Goal: Transaction & Acquisition: Register for event/course

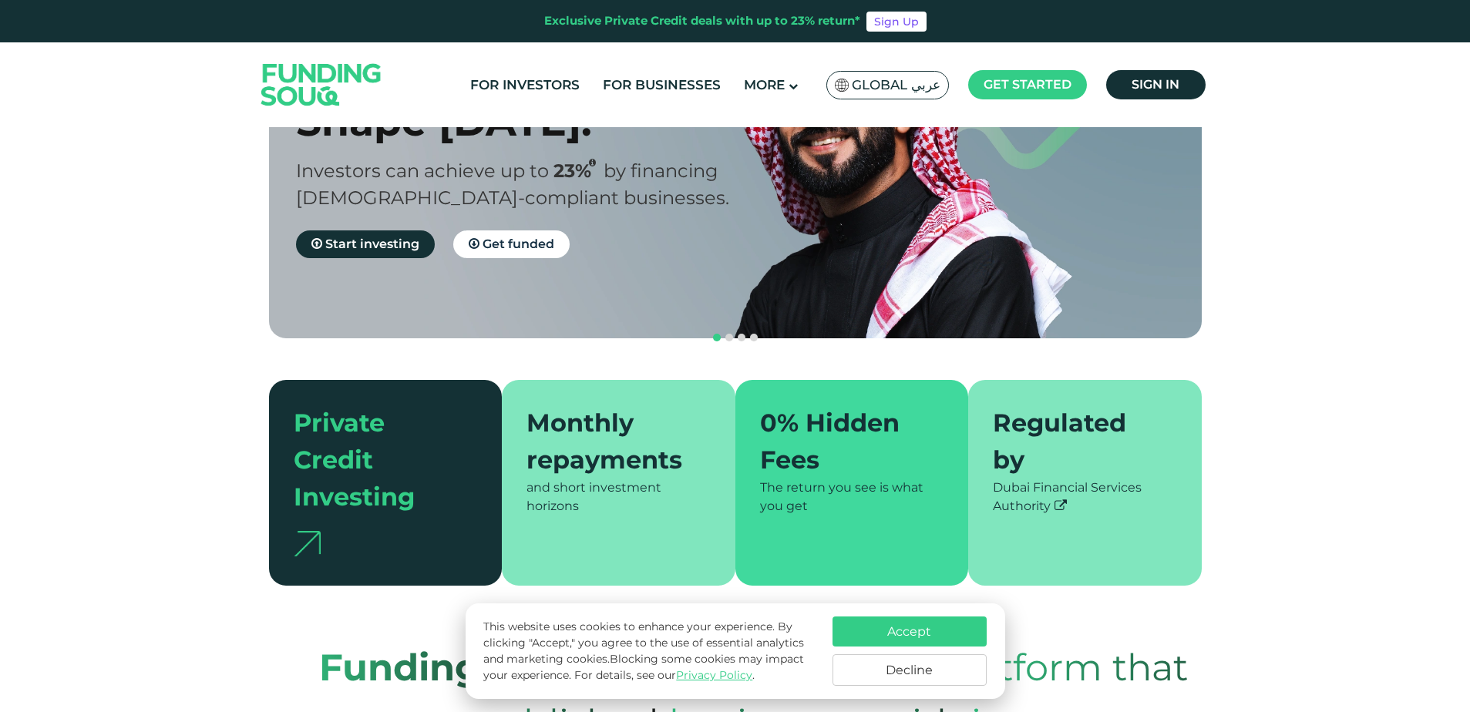
scroll to position [170, 0]
click at [927, 636] on button "Accept" at bounding box center [909, 632] width 154 height 30
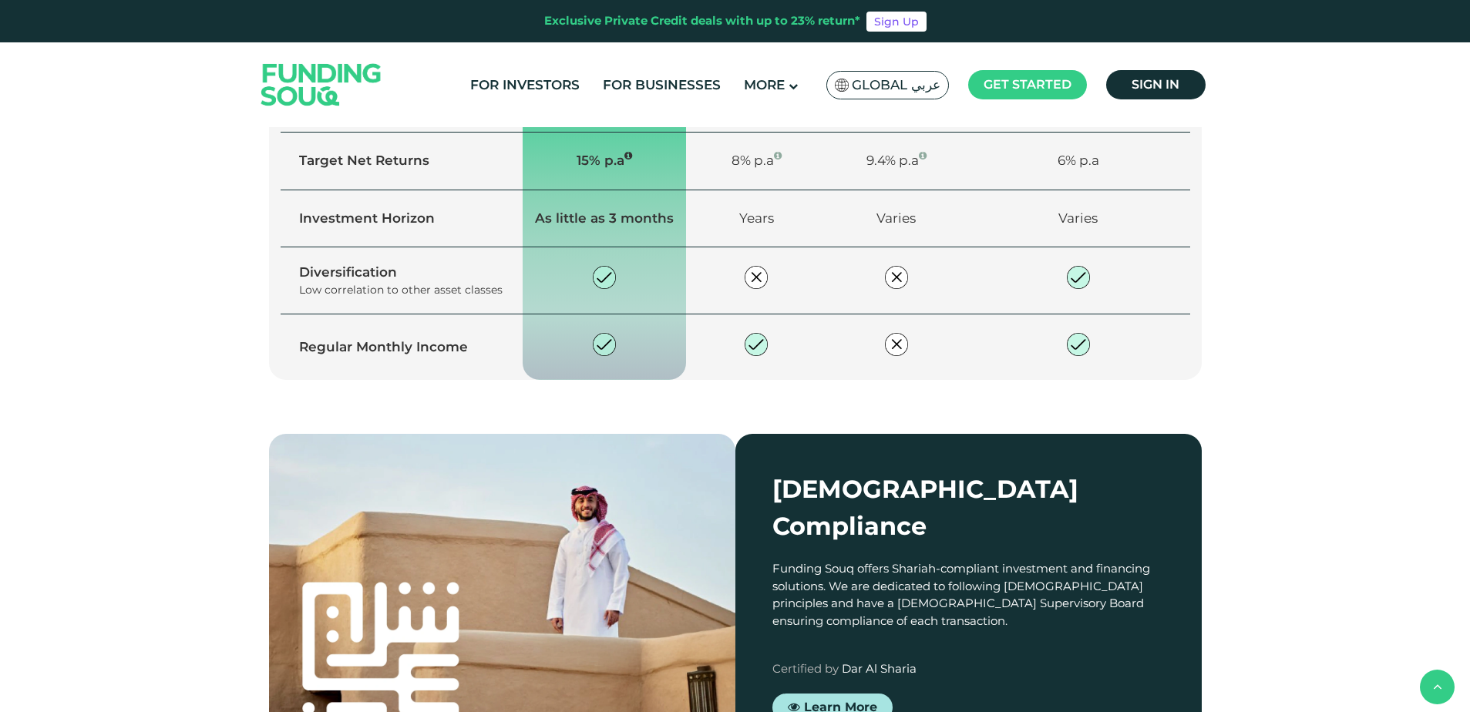
scroll to position [1525, 0]
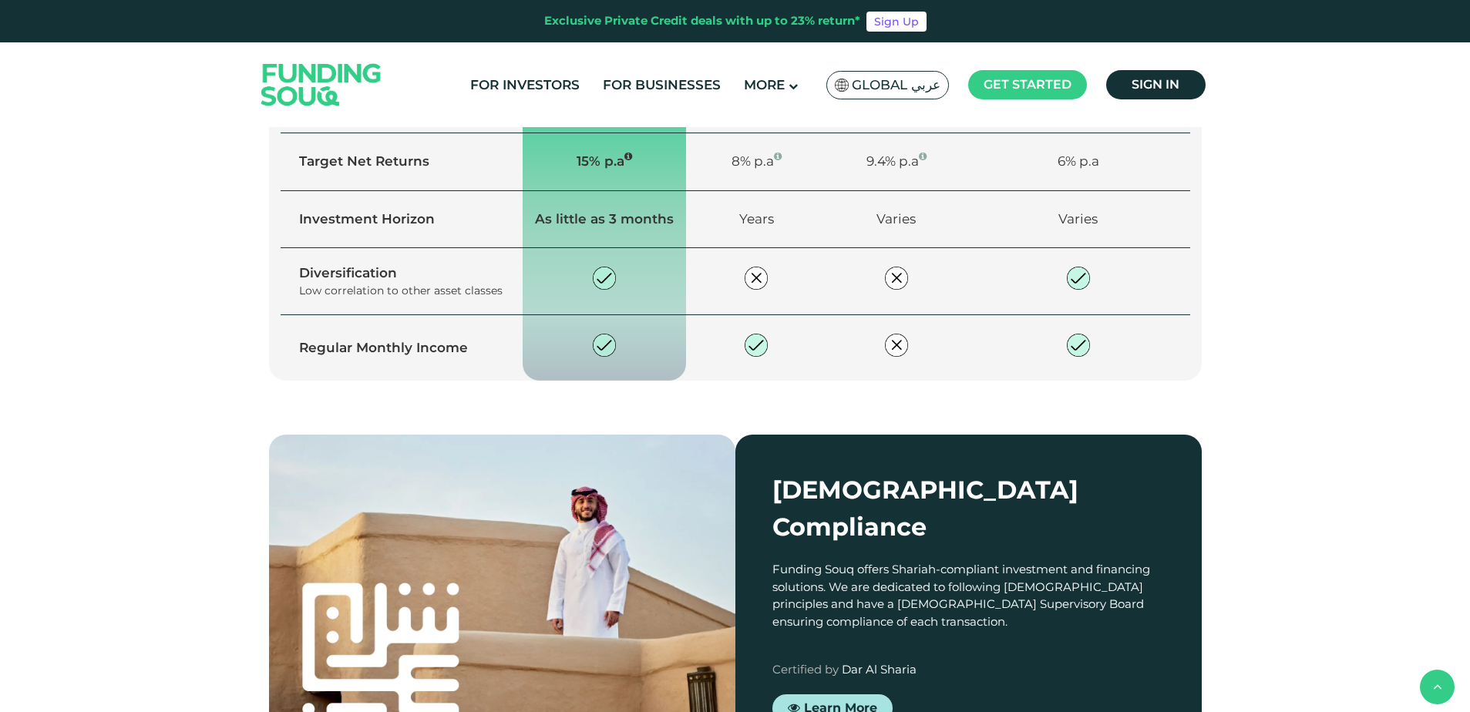
drag, startPoint x: 916, startPoint y: 430, endPoint x: 955, endPoint y: 372, distance: 70.5
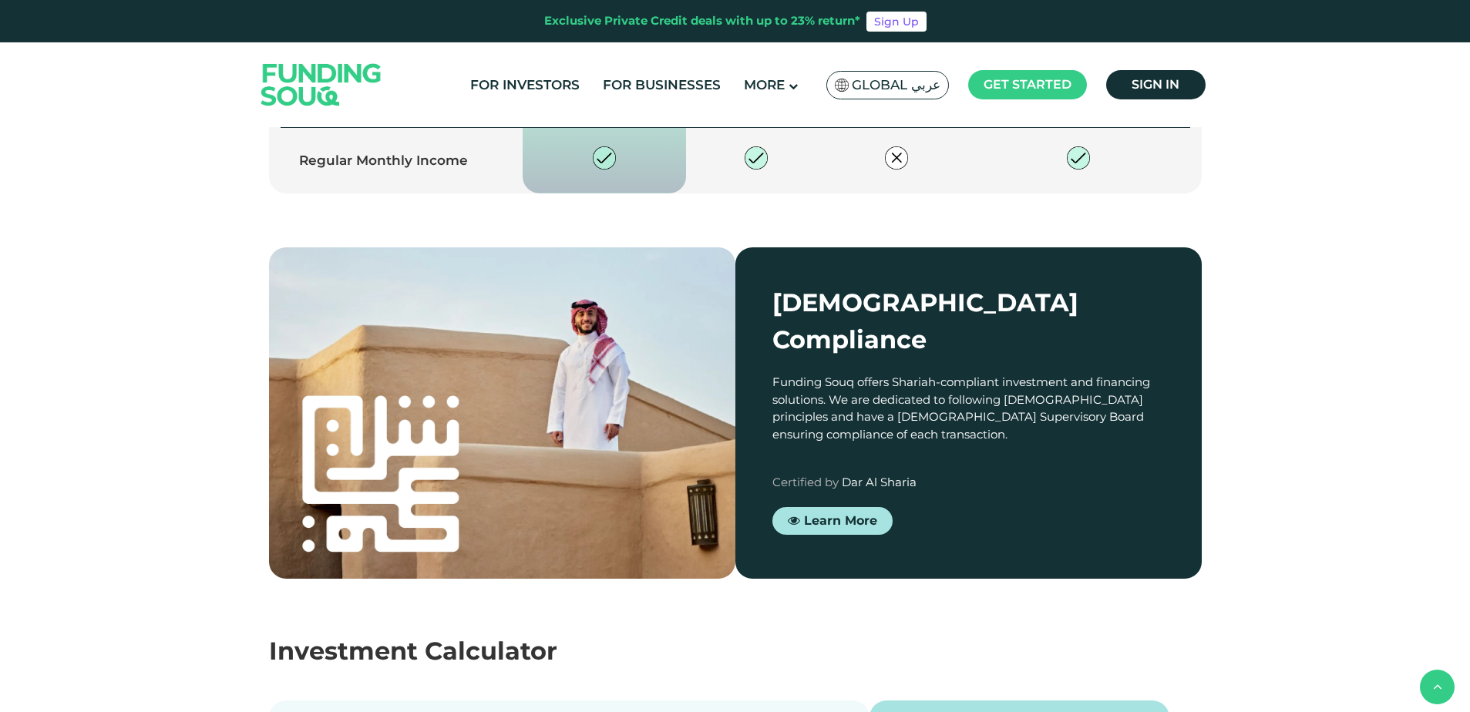
scroll to position [1714, 0]
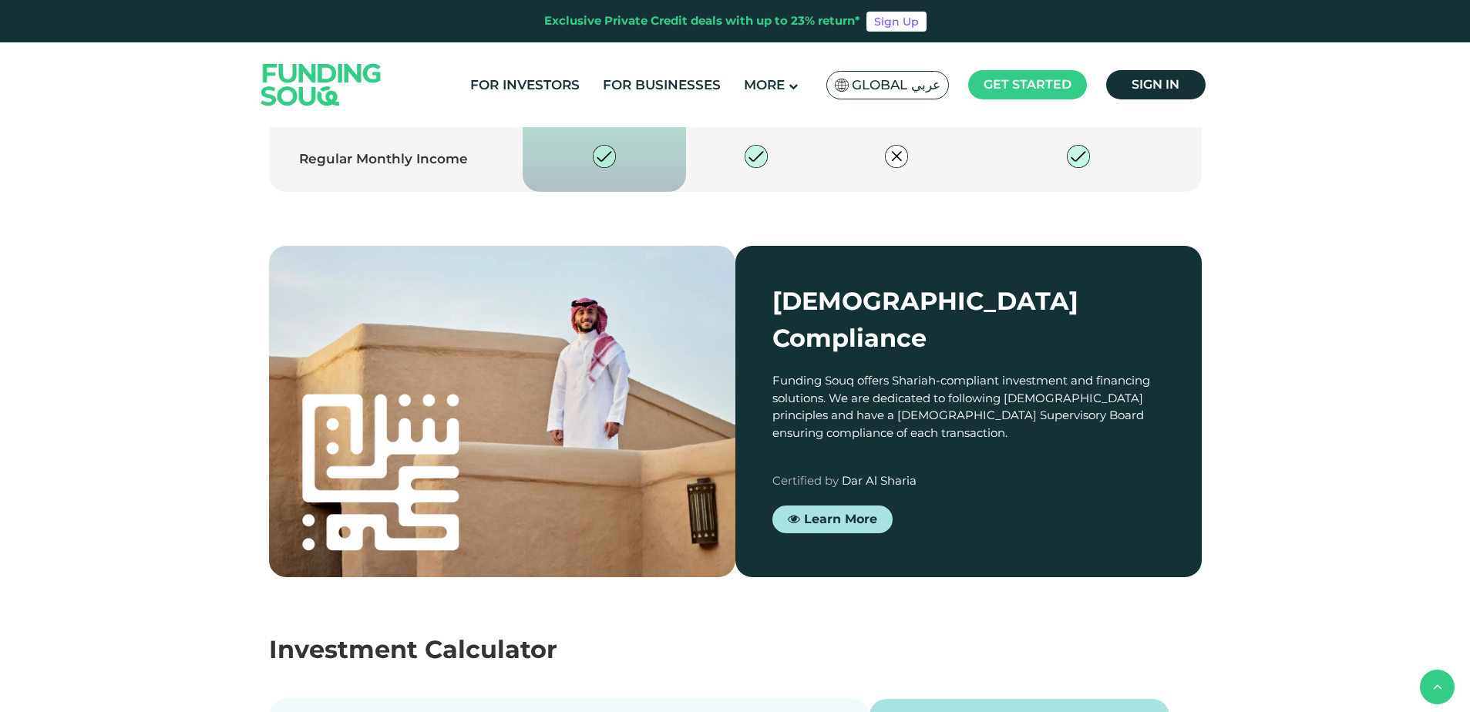
click at [902, 59] on td "Varies" at bounding box center [896, 31] width 140 height 58
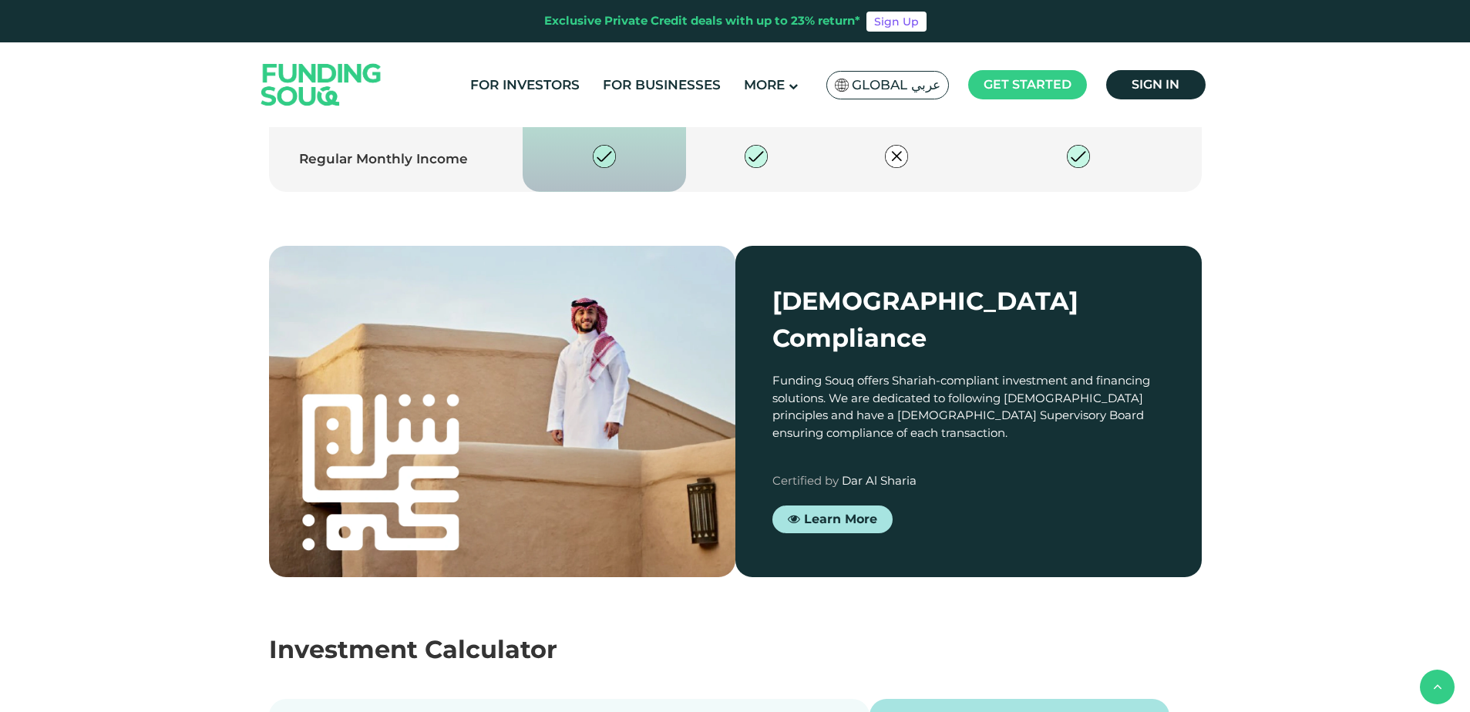
click at [902, 59] on td "Varies" at bounding box center [896, 31] width 140 height 58
drag, startPoint x: 902, startPoint y: 480, endPoint x: 896, endPoint y: 444, distance: 36.6
click at [896, 59] on td "Varies" at bounding box center [896, 31] width 140 height 58
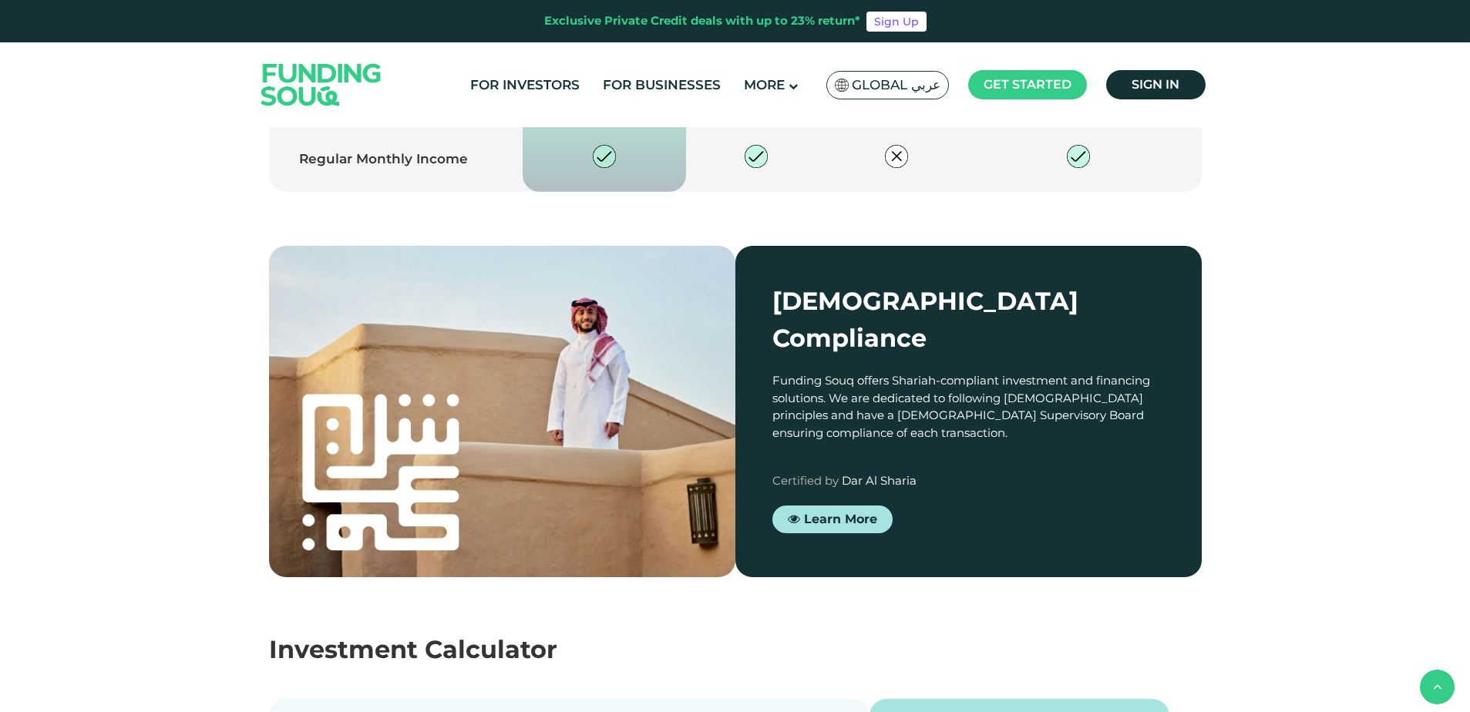
click at [896, 59] on td "Varies" at bounding box center [896, 31] width 140 height 58
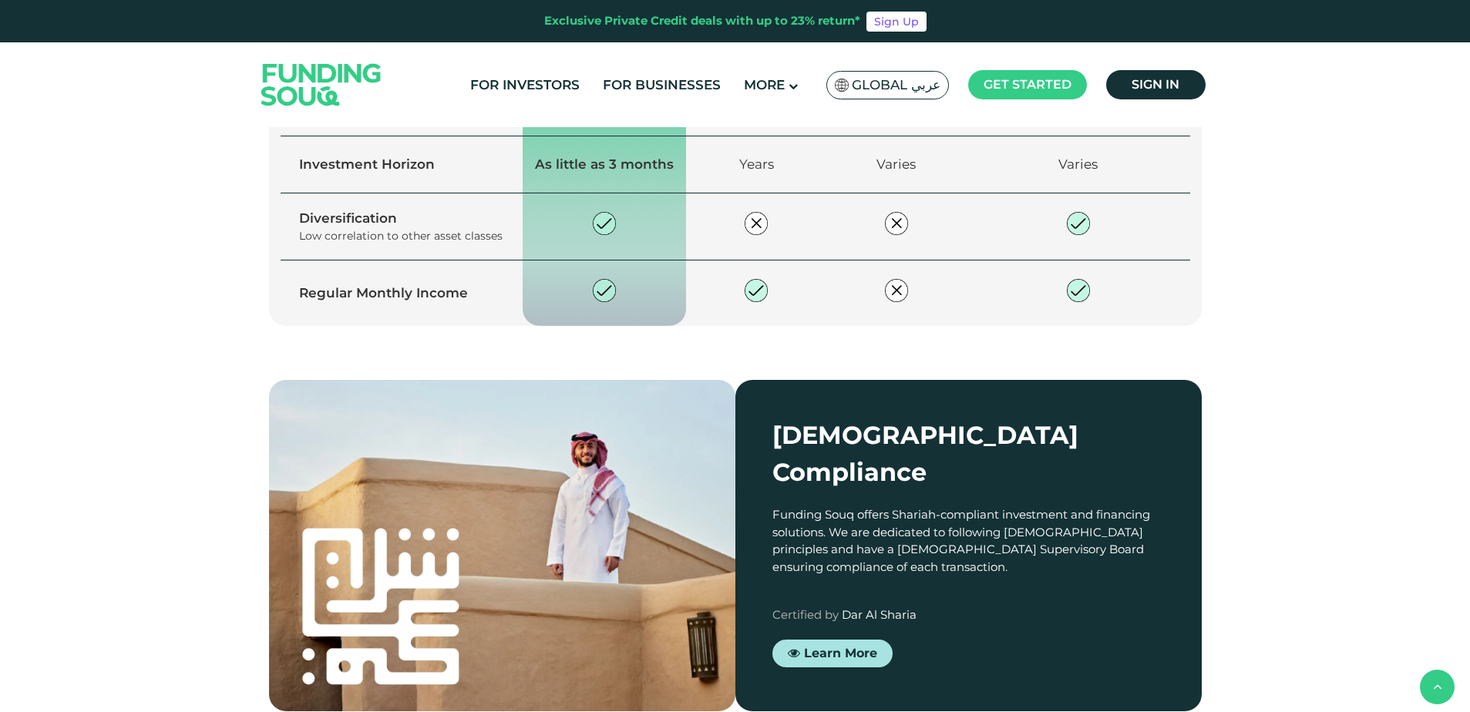
scroll to position [1572, 0]
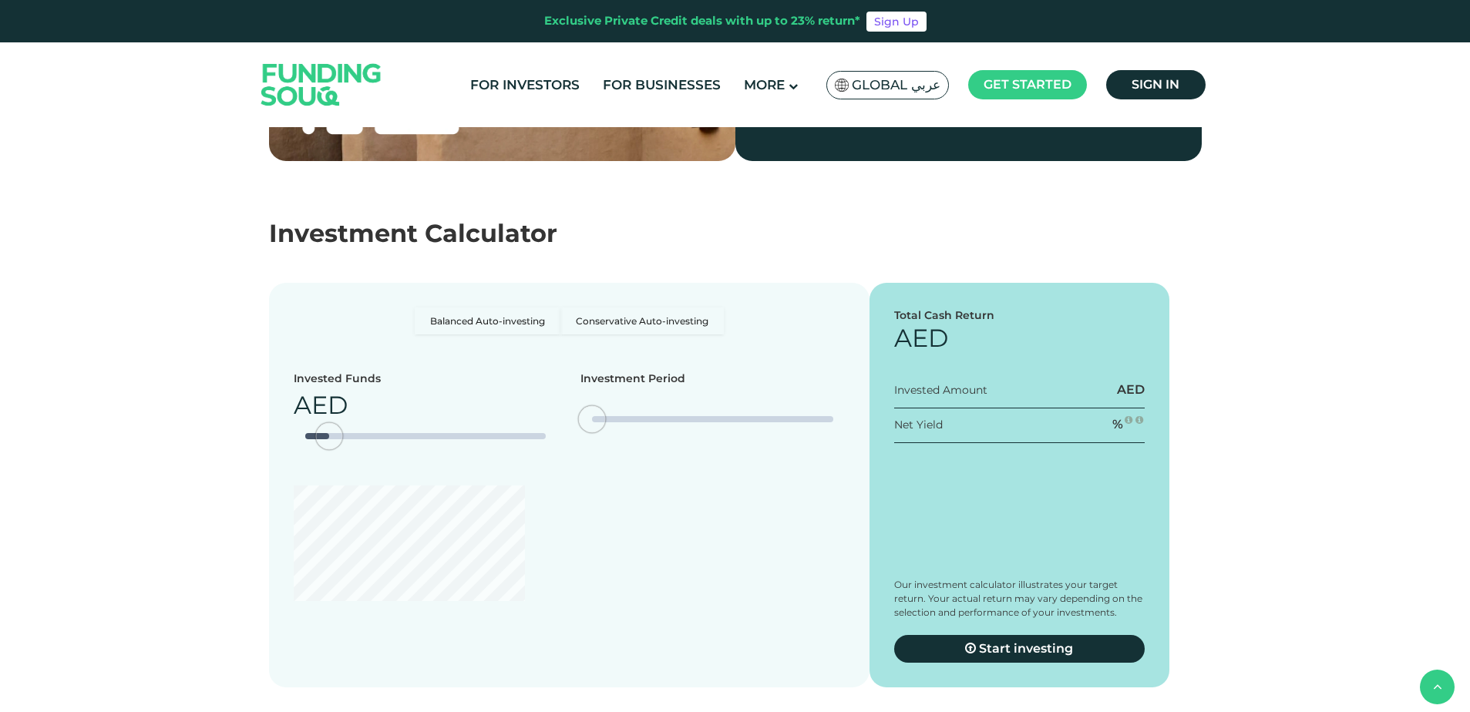
type tc-range-slider "4"
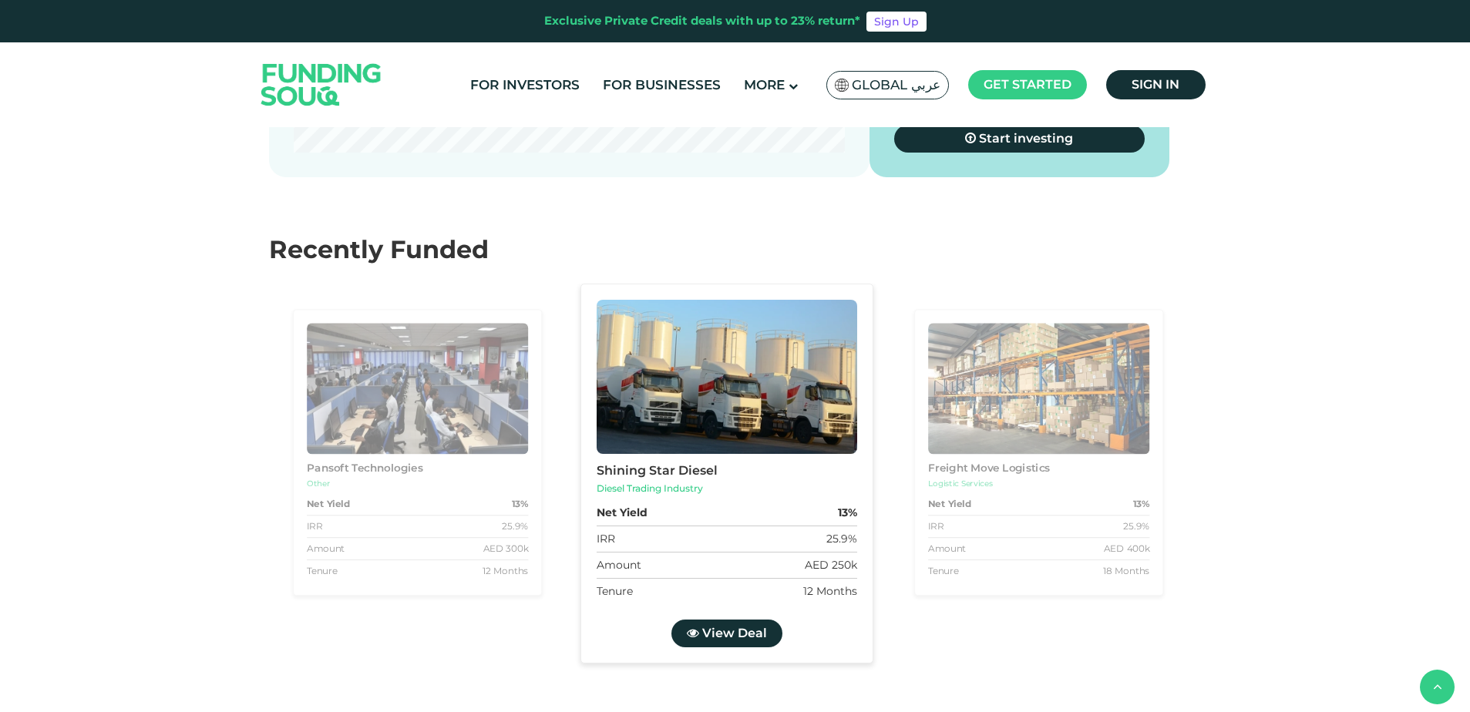
scroll to position [2642, 0]
radio input "true"
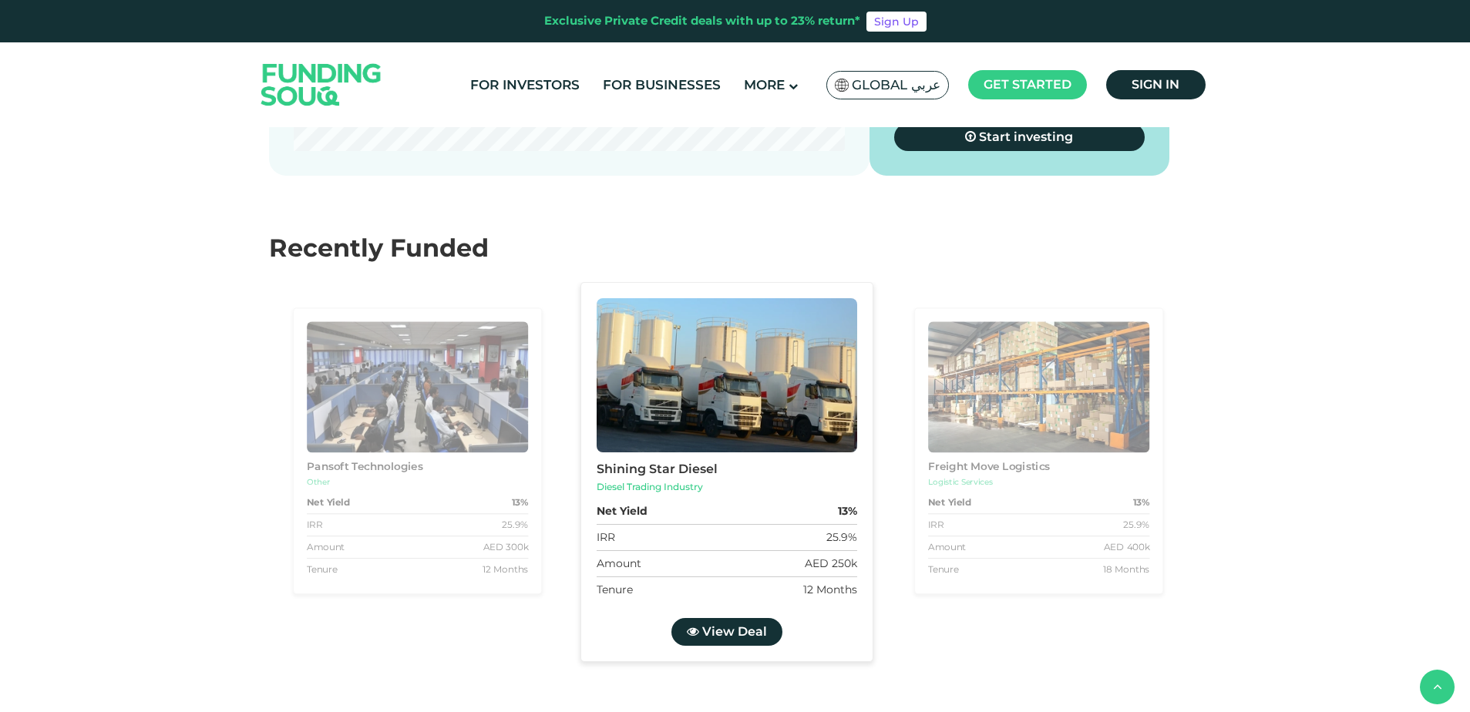
drag, startPoint x: 765, startPoint y: 395, endPoint x: 714, endPoint y: 377, distance: 54.1
type tc-range-slider "2"
drag, startPoint x: 791, startPoint y: 368, endPoint x: 670, endPoint y: 368, distance: 121.0
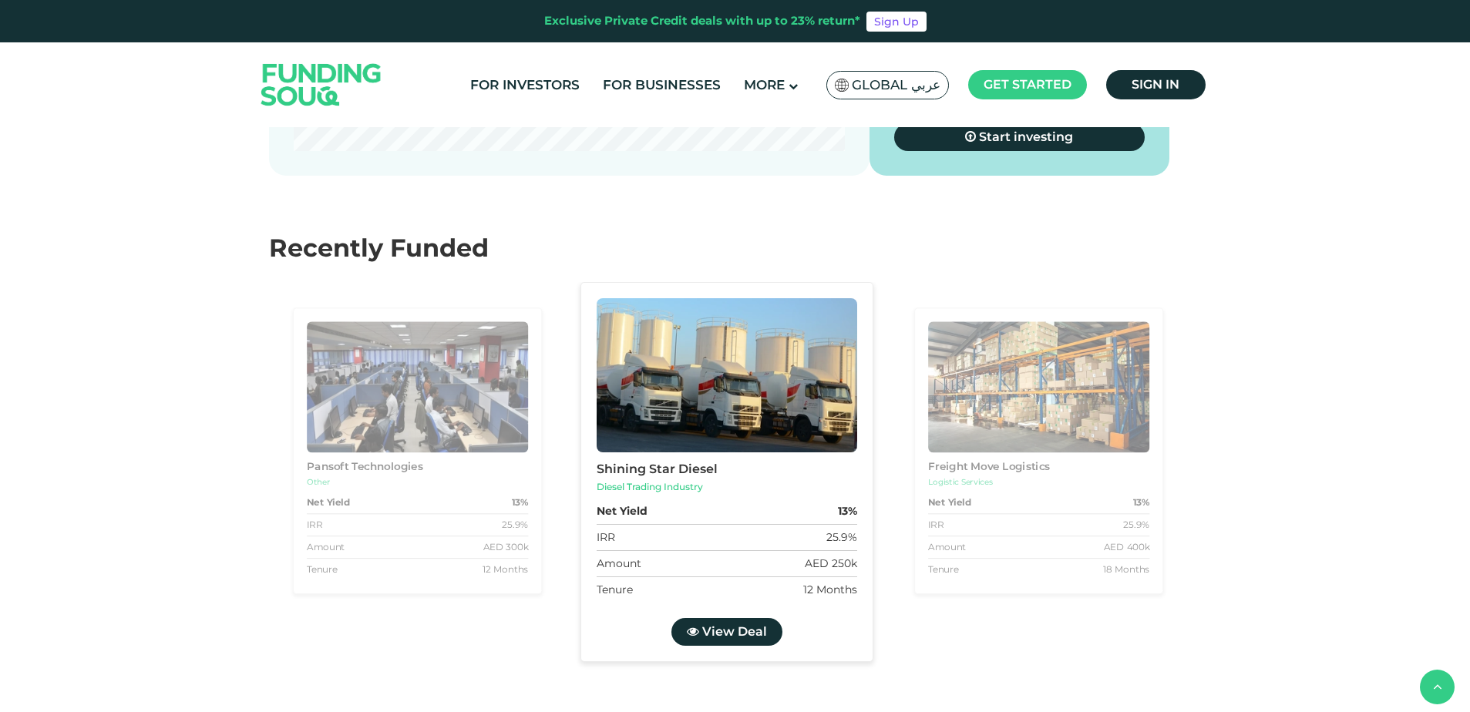
type tc-range-slider "20000"
drag, startPoint x: 311, startPoint y: 366, endPoint x: 239, endPoint y: 361, distance: 71.8
drag, startPoint x: 632, startPoint y: 369, endPoint x: 621, endPoint y: 369, distance: 10.8
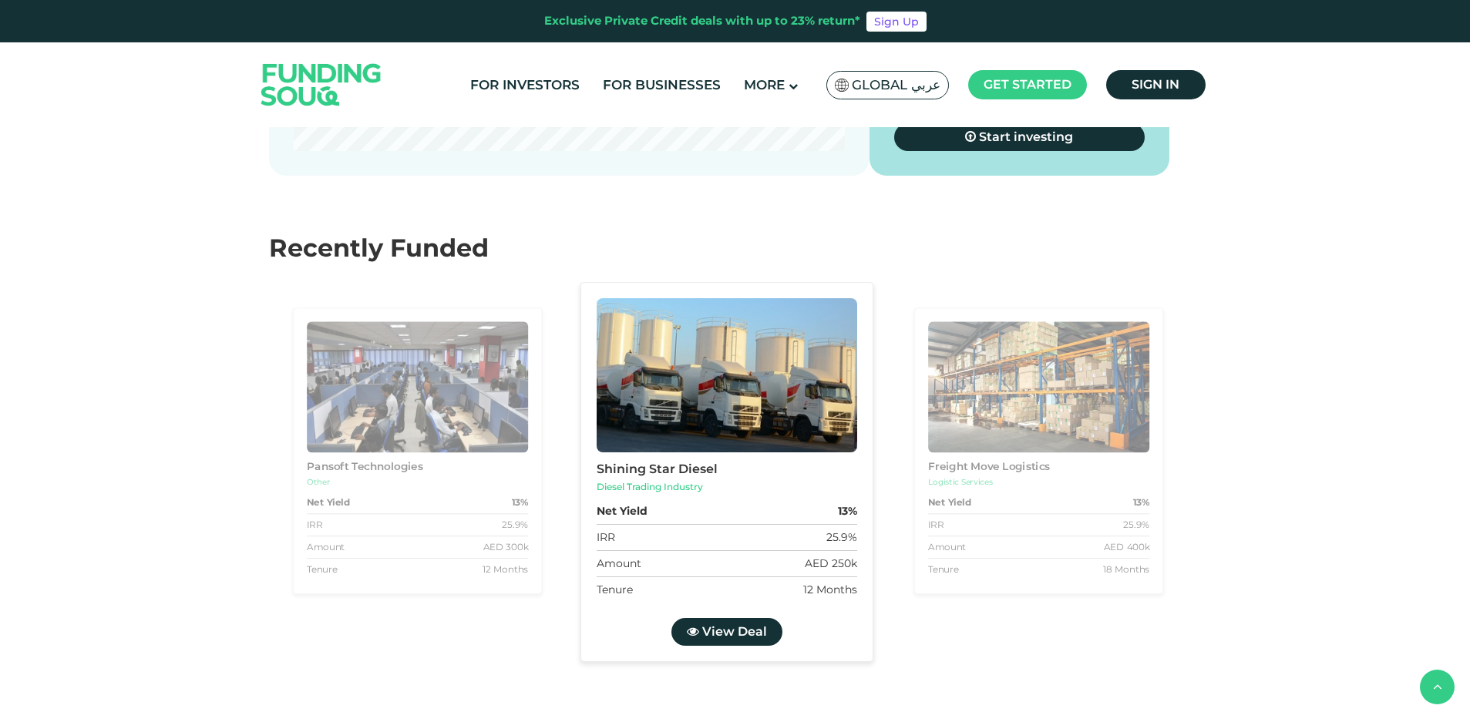
drag, startPoint x: 659, startPoint y: 368, endPoint x: 597, endPoint y: 366, distance: 62.5
drag, startPoint x: 597, startPoint y: 366, endPoint x: 674, endPoint y: 369, distance: 77.1
type tc-range-slider "5"
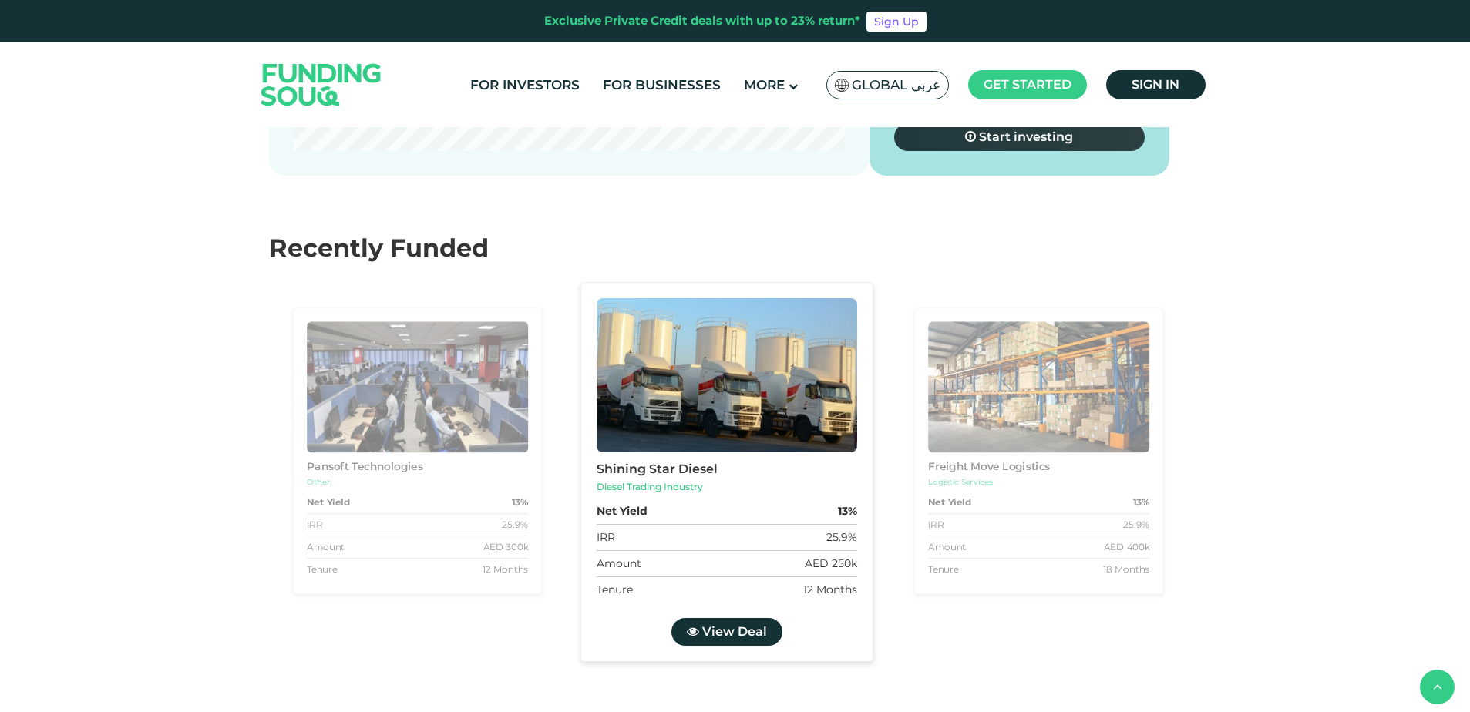
click at [938, 151] on link "Start investing" at bounding box center [1019, 137] width 251 height 28
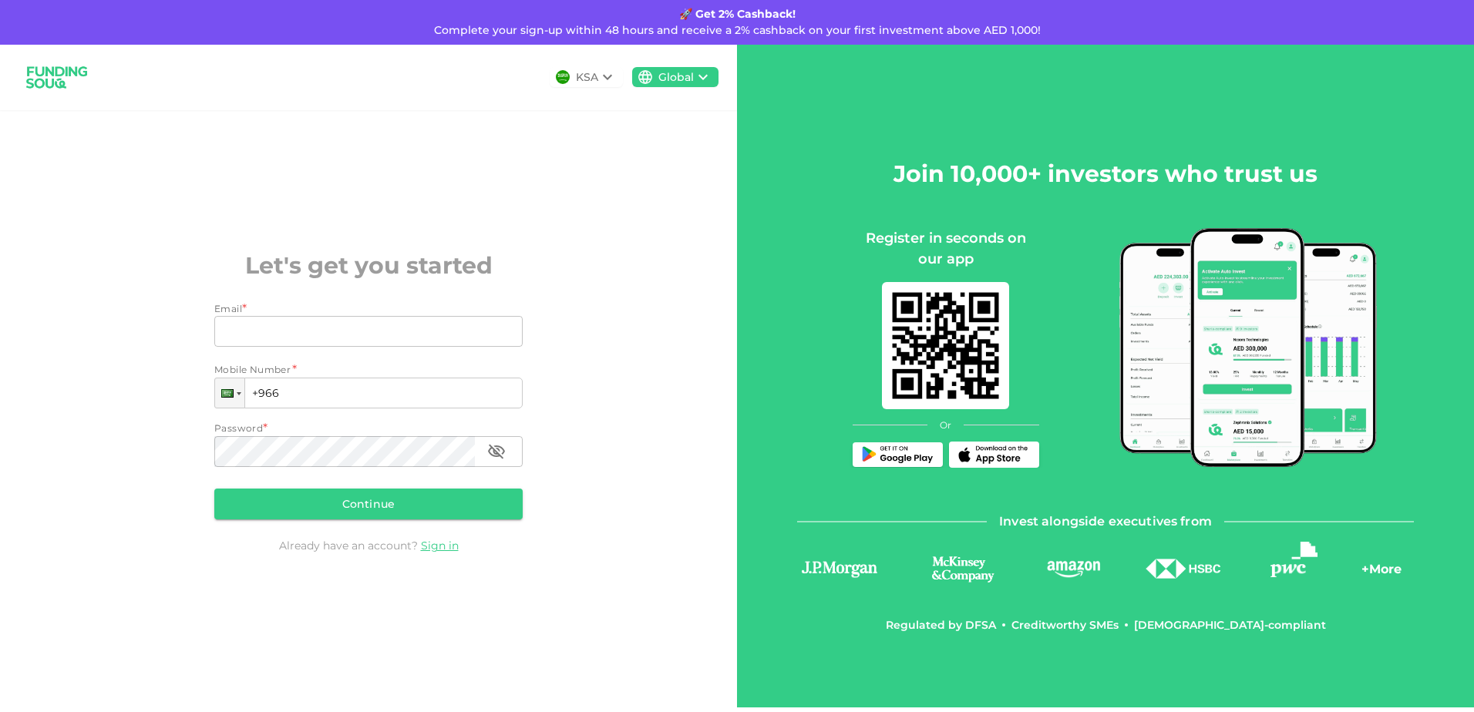
click at [45, 106] on div "KSA Global" at bounding box center [368, 78] width 737 height 66
click at [65, 69] on img at bounding box center [56, 77] width 77 height 41
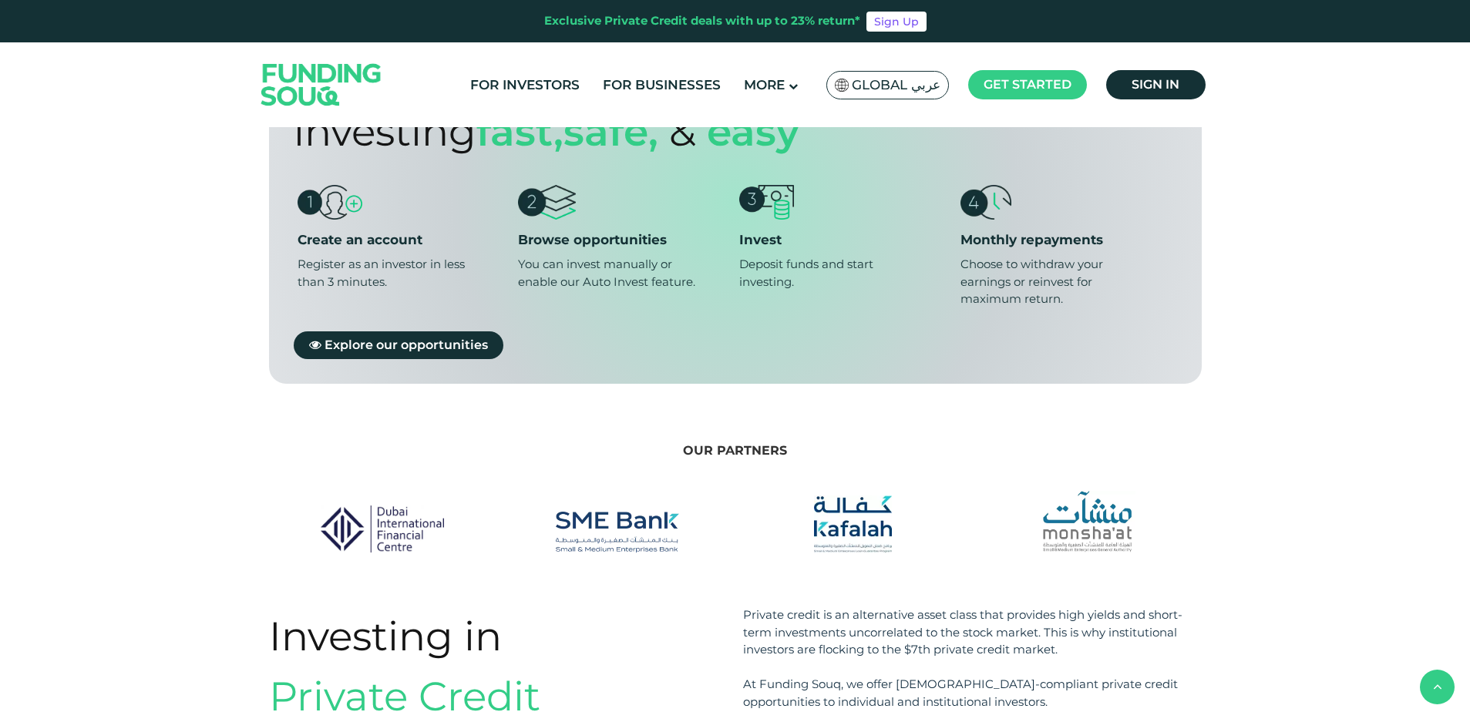
scroll to position [936, 0]
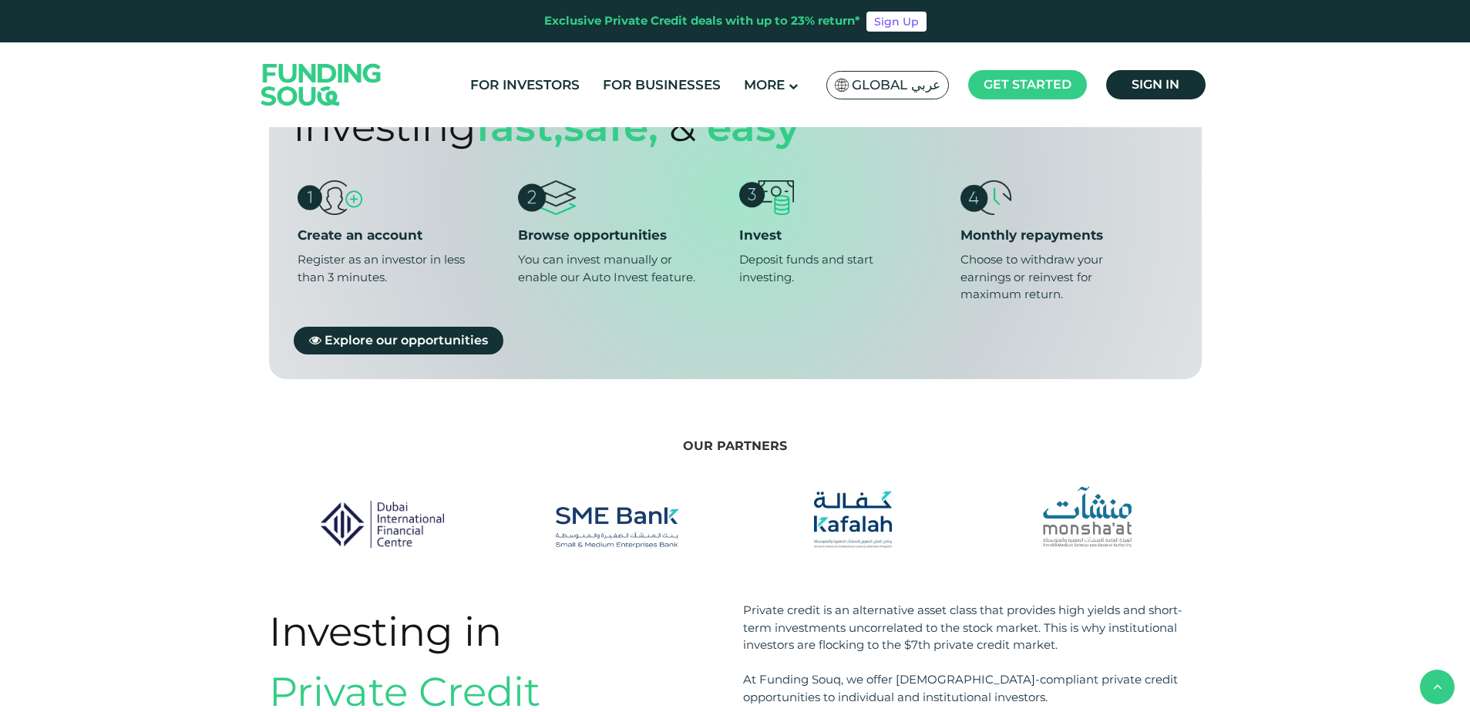
click at [1010, 75] on img at bounding box center [1003, 59] width 107 height 31
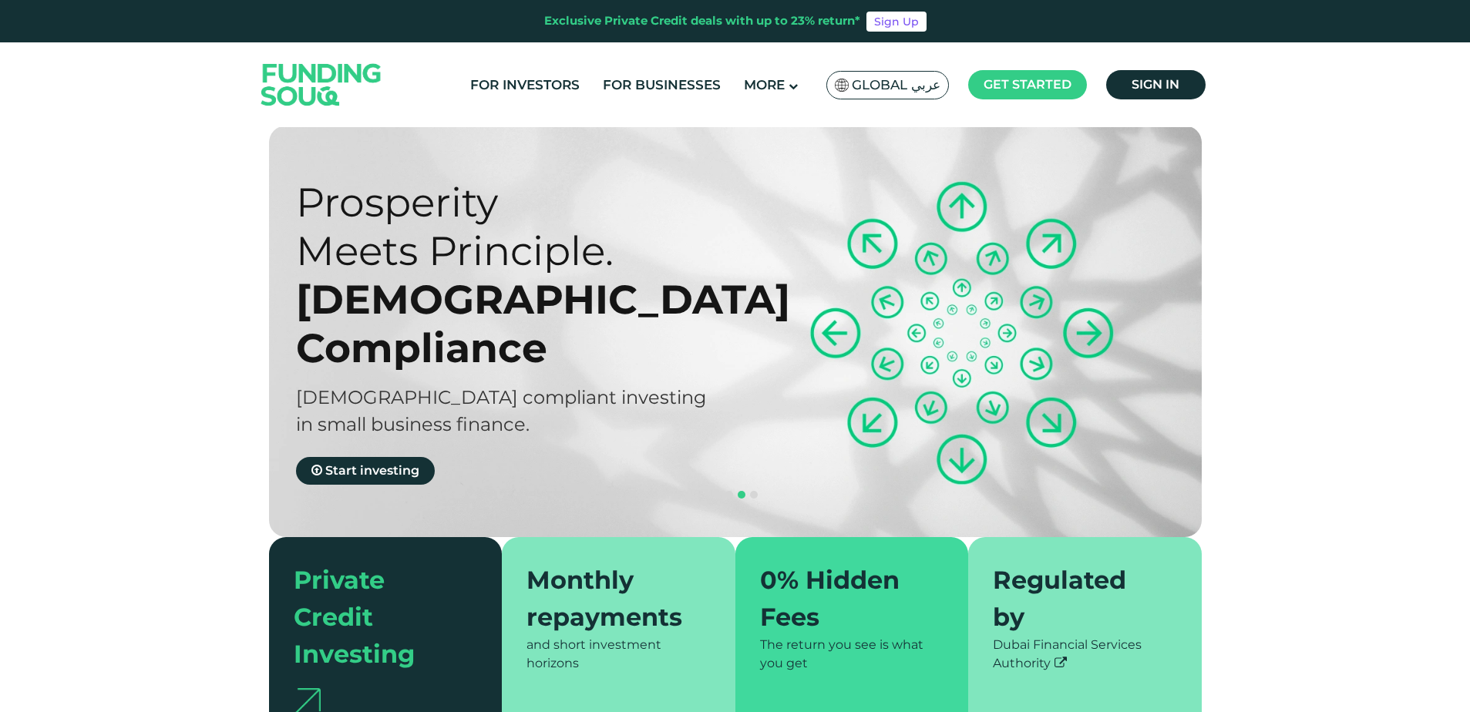
scroll to position [0, 0]
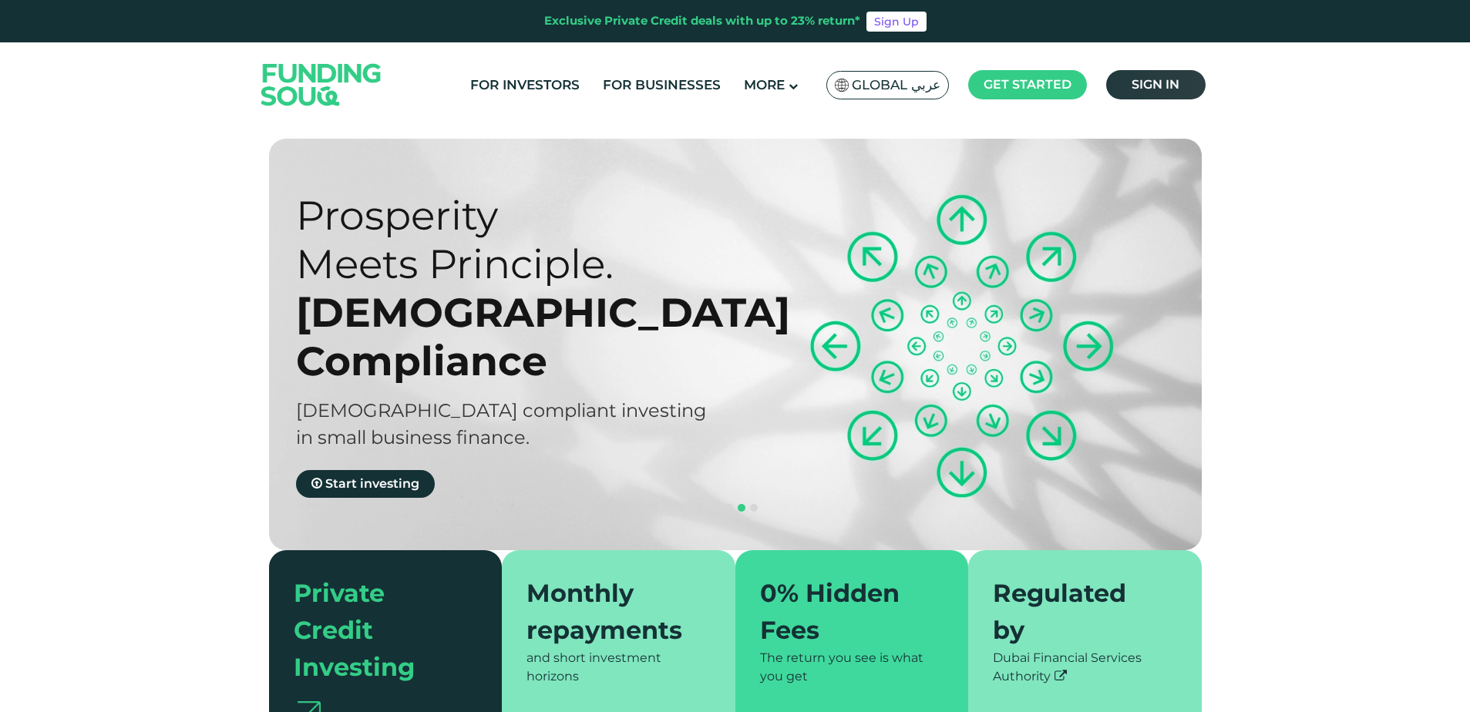
click at [1120, 82] on link "Sign in" at bounding box center [1155, 84] width 99 height 29
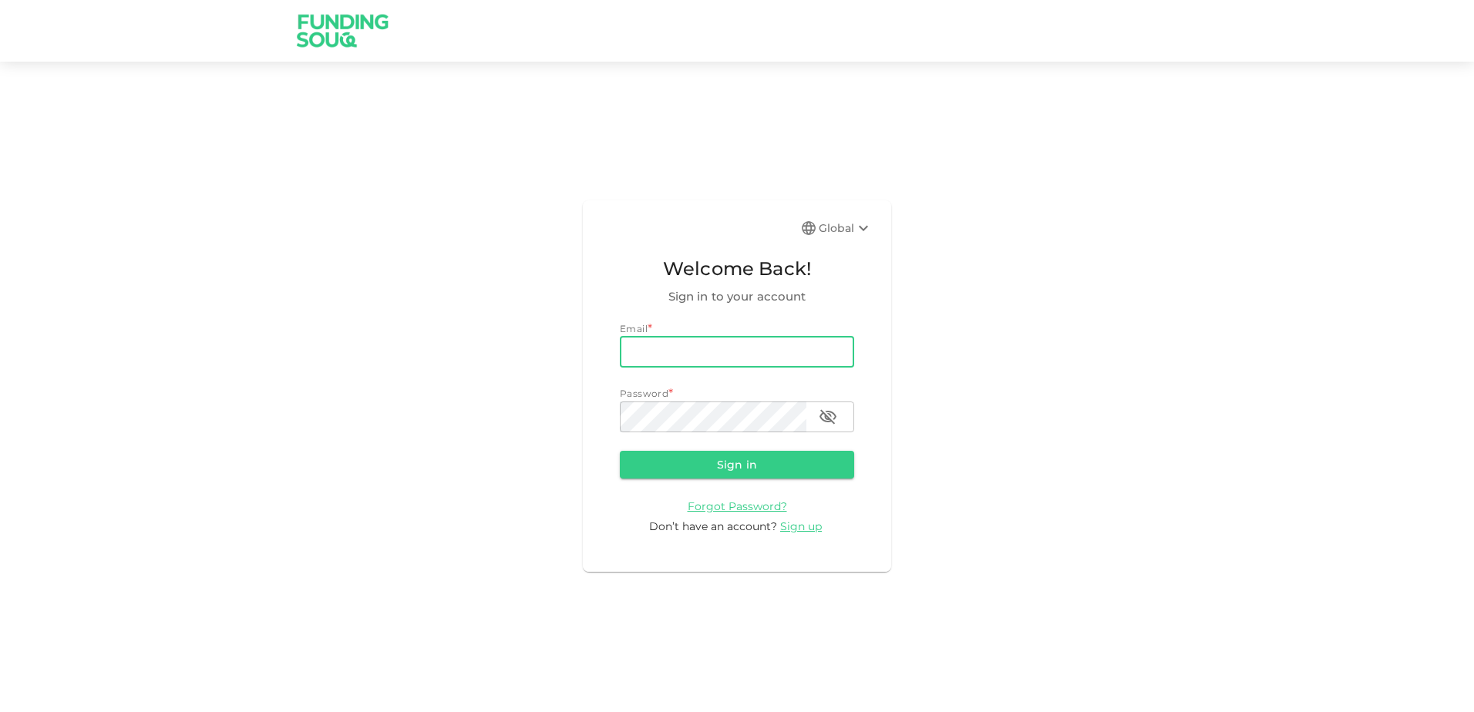
click at [767, 361] on input "email" at bounding box center [737, 352] width 234 height 31
click at [548, 419] on div "Global Welcome Back! Sign in to your account Email * email email Password * pas…" at bounding box center [737, 386] width 1474 height 612
click at [797, 526] on span "Sign up" at bounding box center [801, 526] width 42 height 14
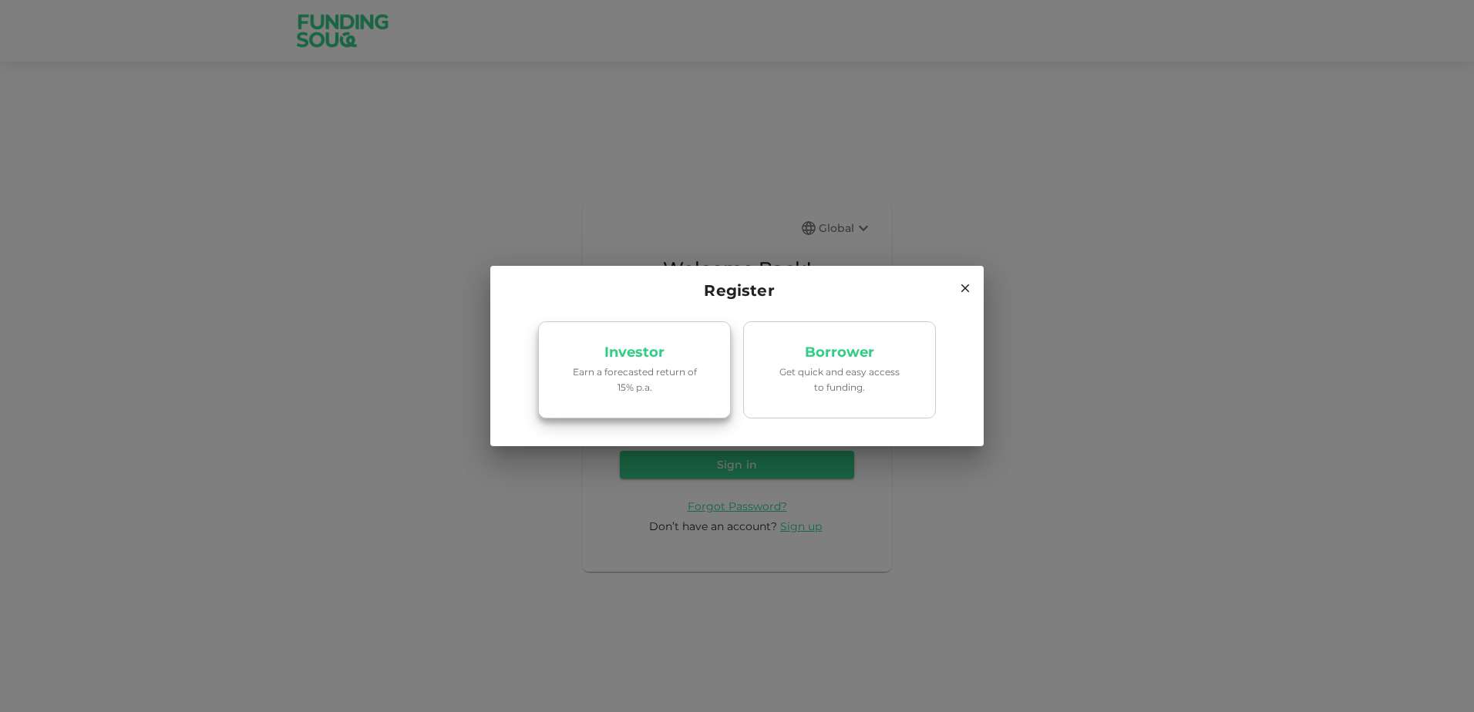
click at [678, 385] on p "Earn a forecasted return of 15% p.a." at bounding box center [634, 379] width 131 height 29
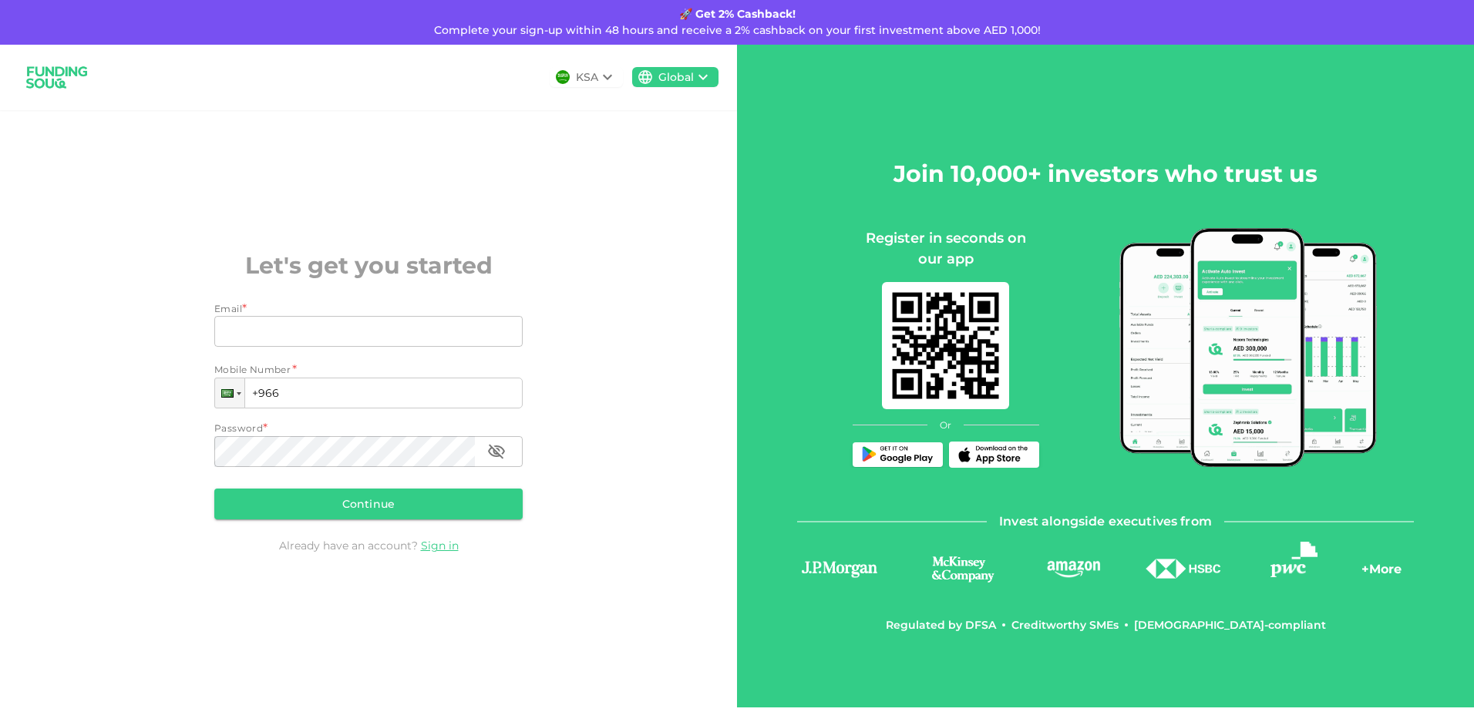
click at [597, 78] on div "KSA" at bounding box center [587, 77] width 22 height 16
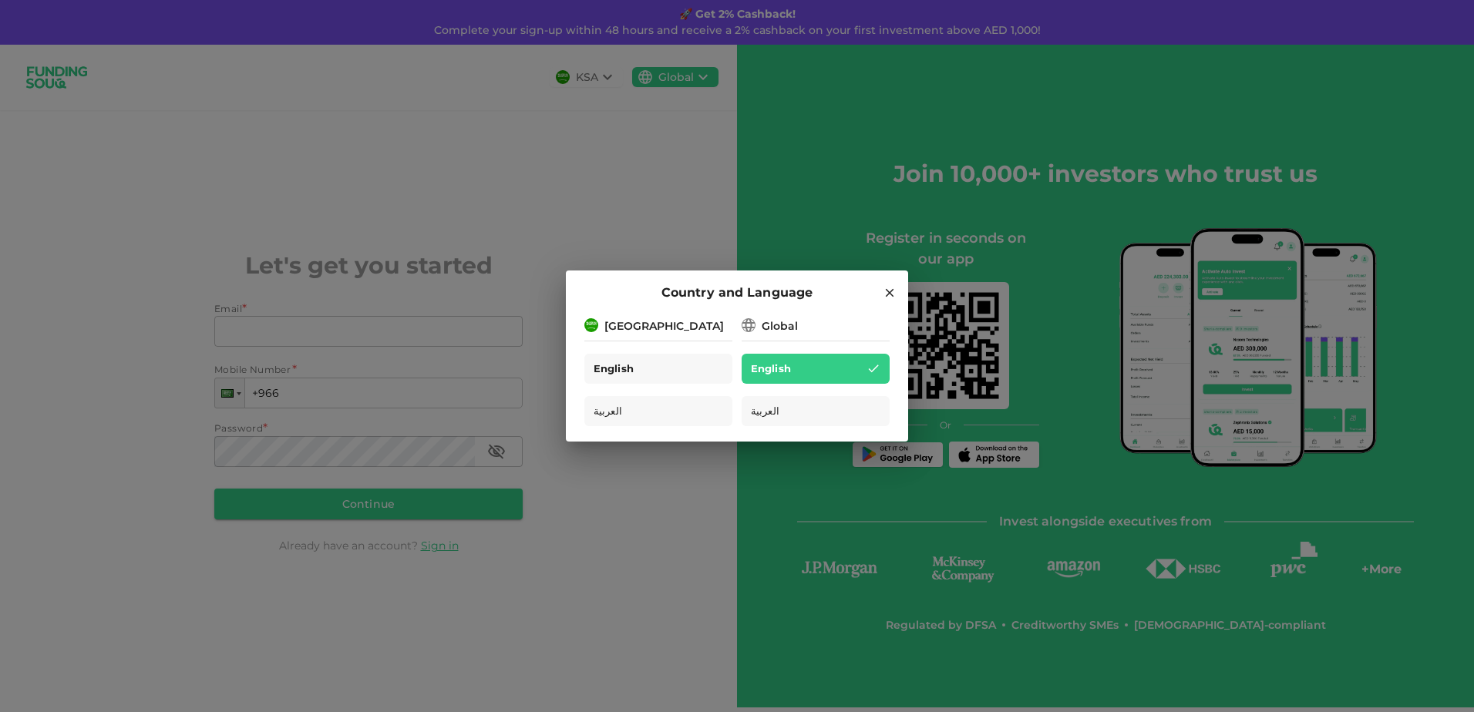
click at [610, 357] on div "English" at bounding box center [658, 369] width 148 height 30
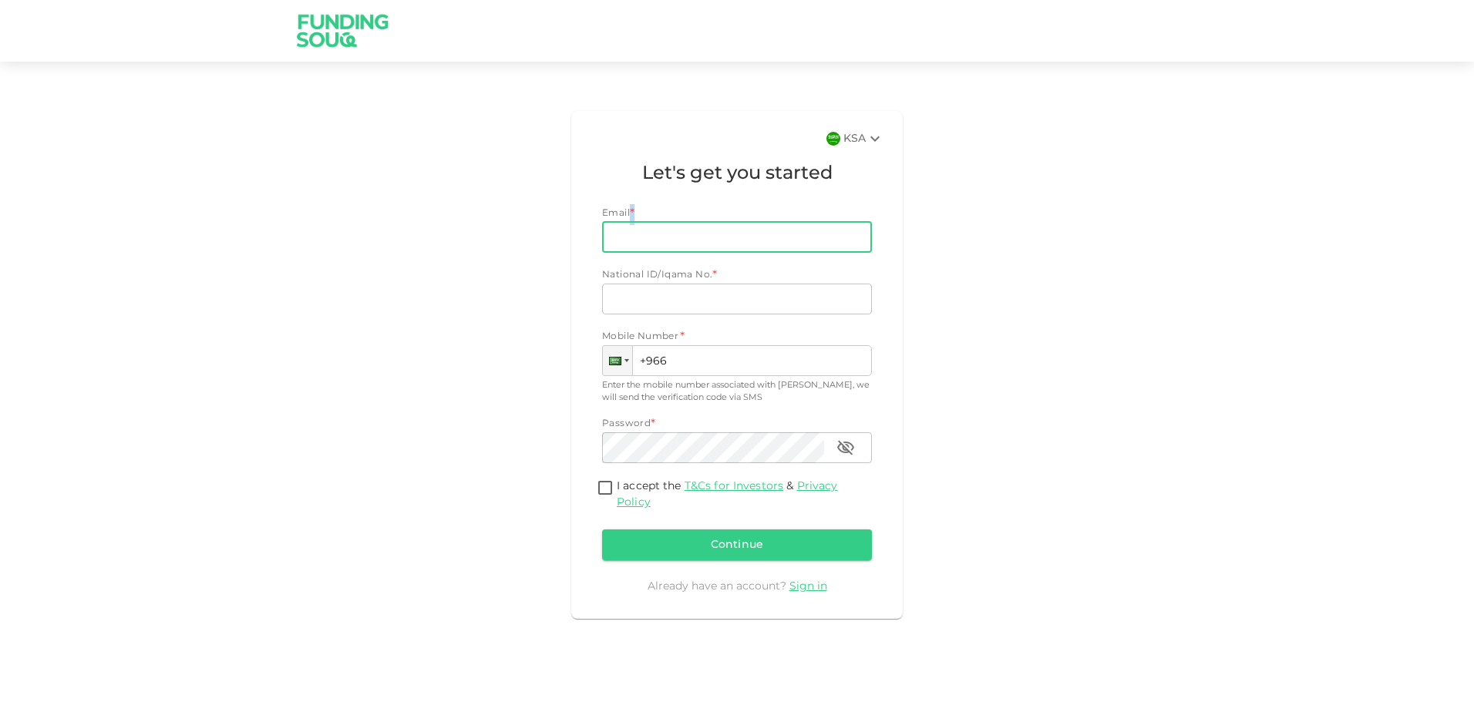
drag, startPoint x: 654, startPoint y: 219, endPoint x: 653, endPoint y: 227, distance: 7.9
click at [653, 227] on div "Email * Email Email" at bounding box center [737, 231] width 270 height 49
click at [653, 227] on input "Email" at bounding box center [728, 237] width 253 height 31
click at [597, 311] on div "KSA Let's get you started Email * Email Email National ID/Iqama No. * National …" at bounding box center [736, 365] width 331 height 508
click at [906, 107] on div "KSA Let's get you started Email * Email Email National ID/Iqama No. * National …" at bounding box center [737, 365] width 344 height 520
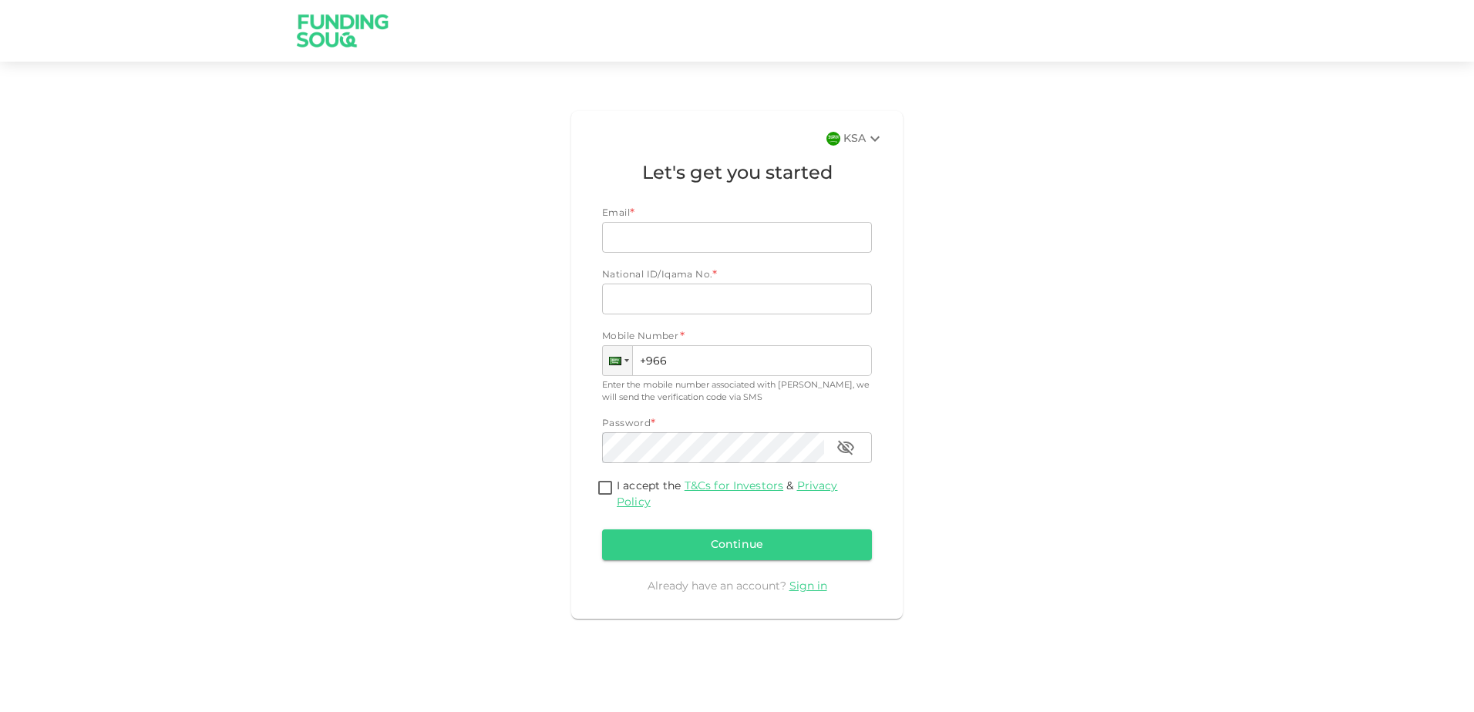
click at [856, 150] on div "KSA Let's get you started Email * Email Email National ID/Iqama No. * National …" at bounding box center [736, 365] width 331 height 508
click at [866, 130] on icon at bounding box center [875, 138] width 18 height 18
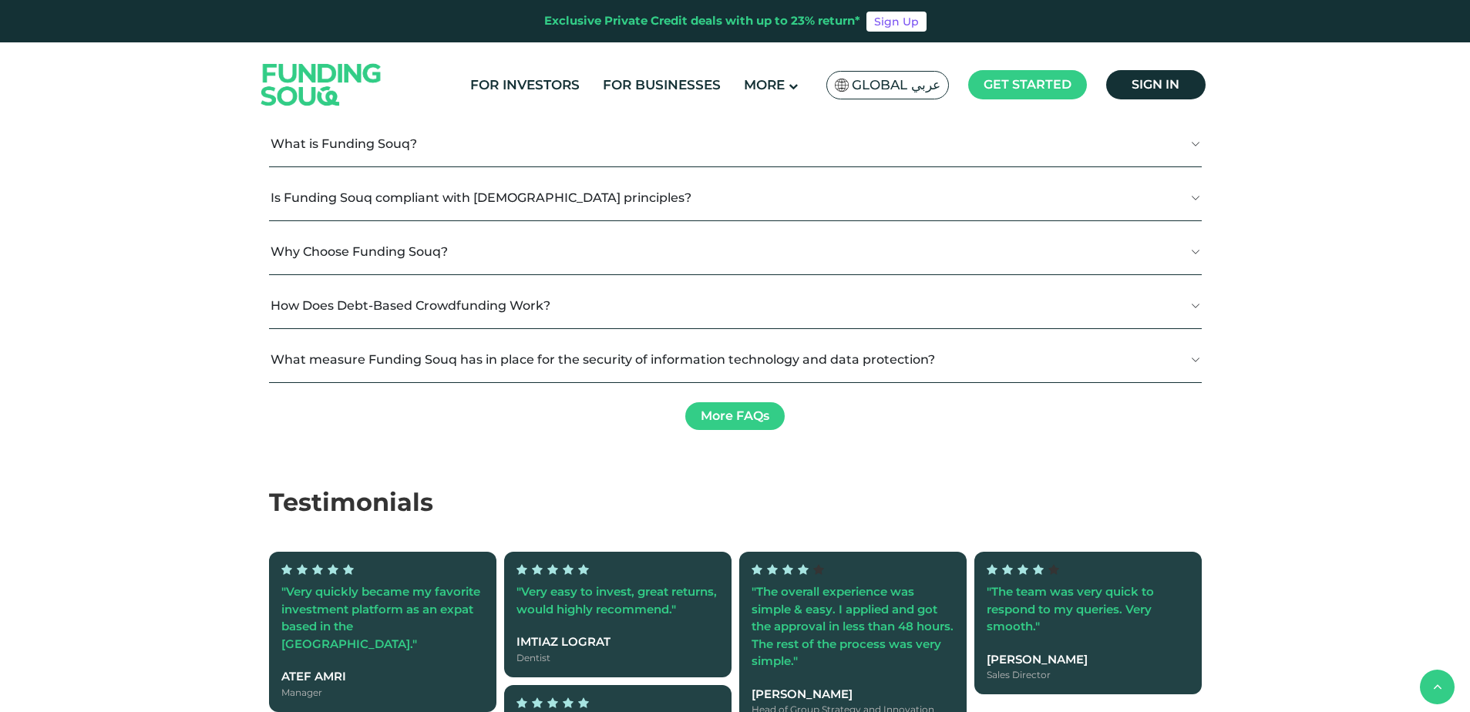
scroll to position [1706, 0]
